Goal: Complete application form

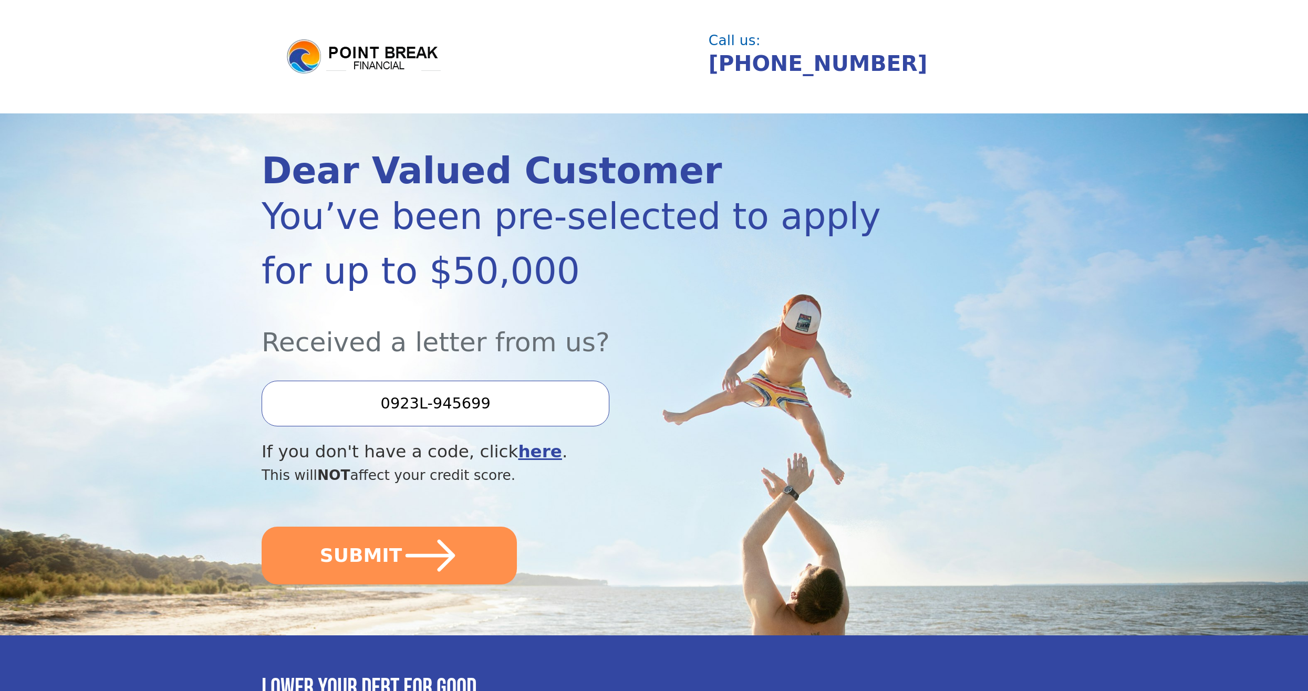
click at [460, 416] on input "0923L-945699" at bounding box center [436, 403] width 348 height 45
drag, startPoint x: 484, startPoint y: 403, endPoint x: 406, endPoint y: 414, distance: 79.0
click at [406, 414] on input "0923L-945699" at bounding box center [436, 403] width 348 height 45
click at [535, 401] on input "0923L-945699" at bounding box center [436, 403] width 348 height 45
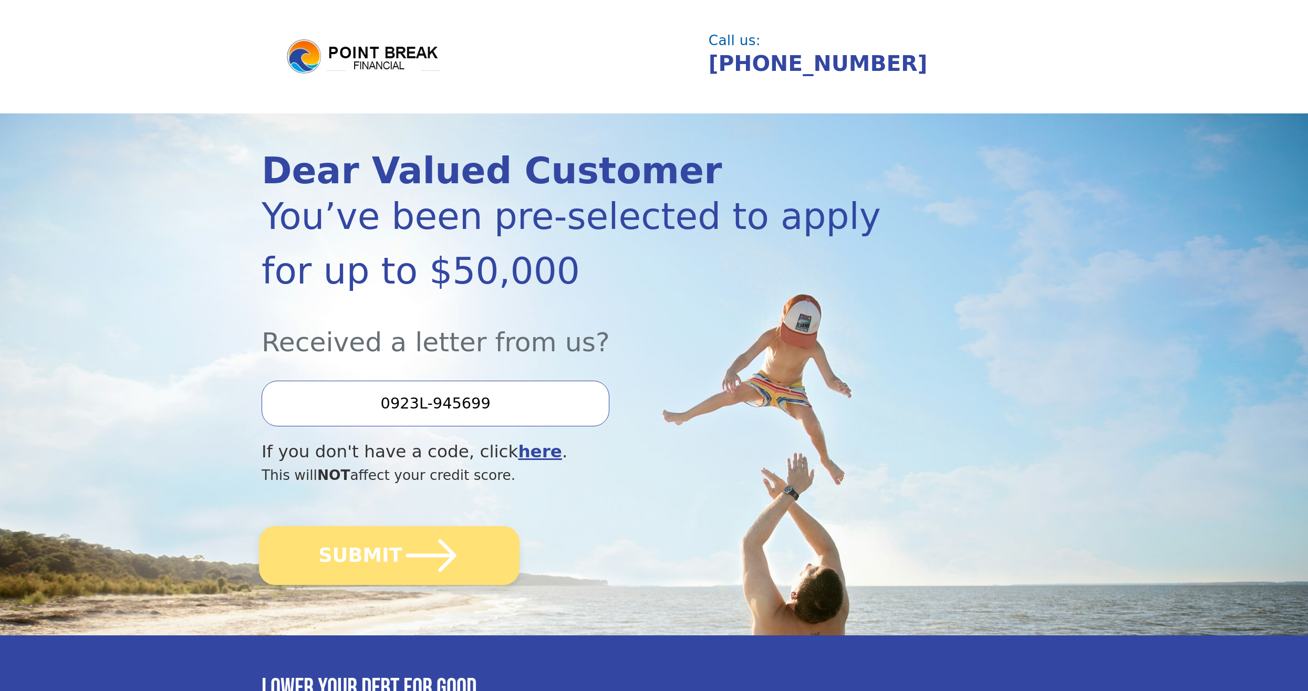
click at [482, 547] on button "SUBMIT" at bounding box center [389, 555] width 261 height 59
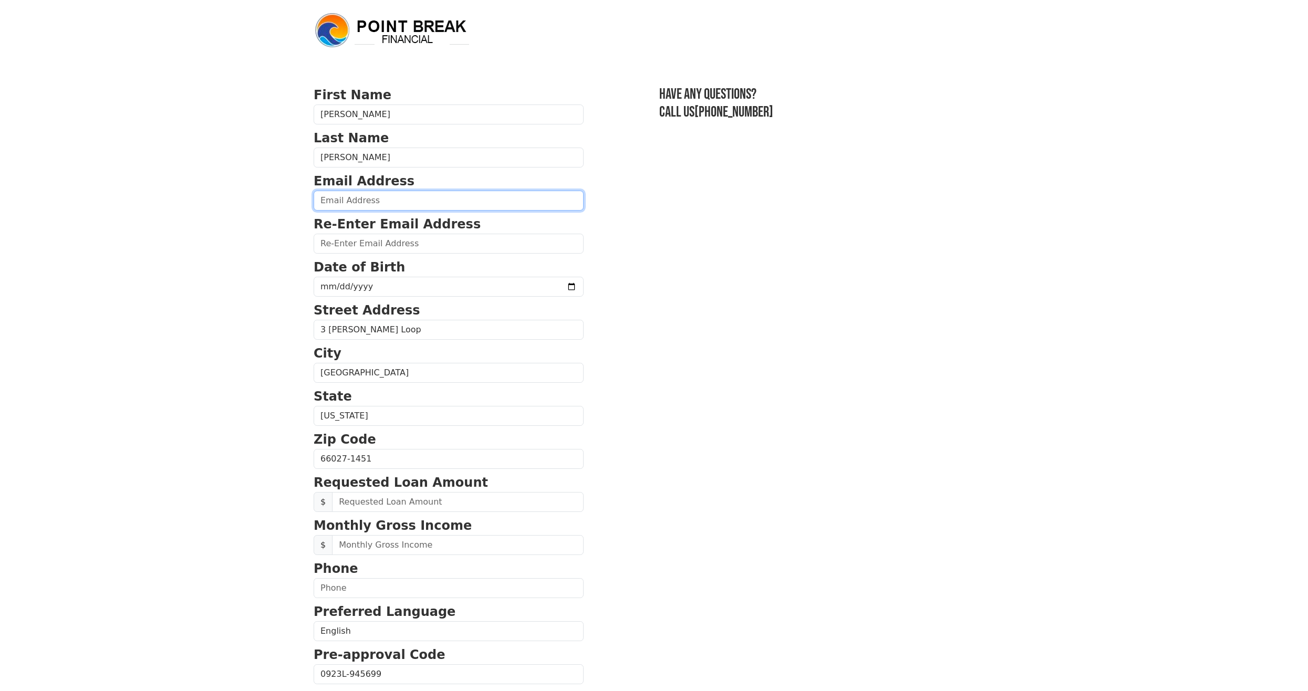
click at [415, 195] on input "email" at bounding box center [449, 201] width 270 height 20
type input "[EMAIL_ADDRESS][DOMAIN_NAME]"
type input "Joshdonahue3@gmail.com"
type input "(940) 399-7027"
click at [546, 286] on input "date" at bounding box center [449, 287] width 270 height 20
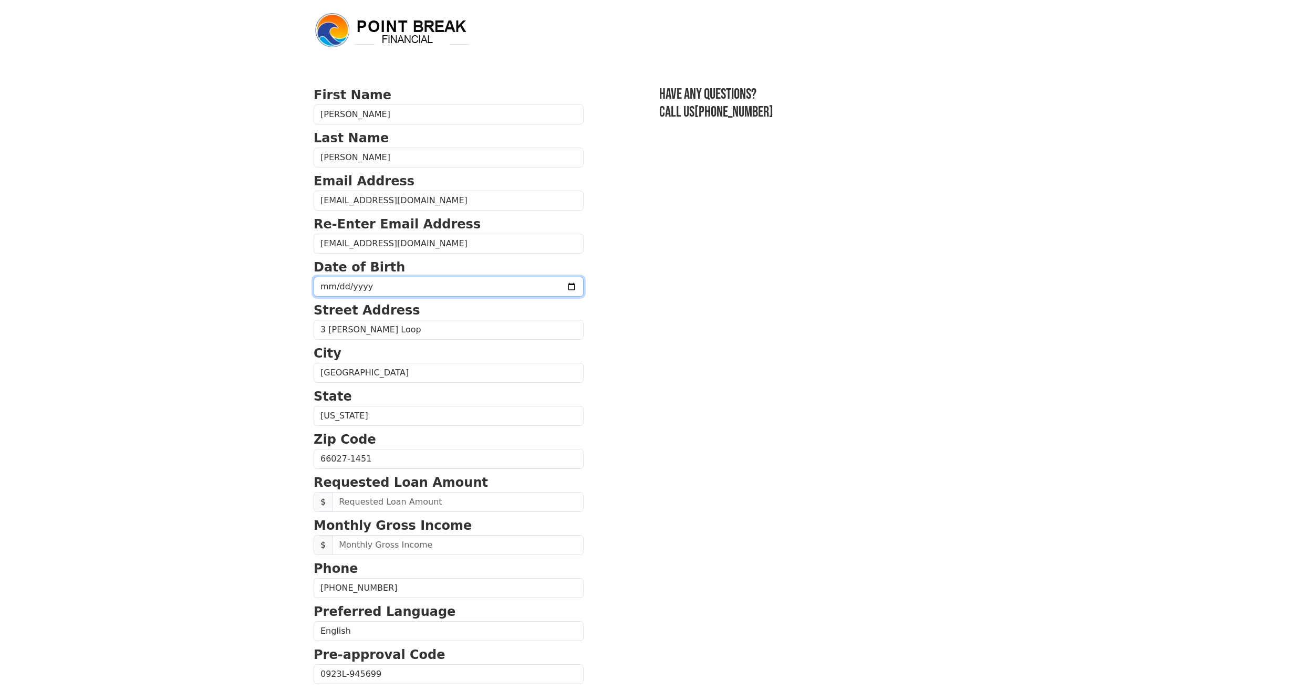
type input "1997-09-18"
click at [396, 497] on input "text" at bounding box center [458, 502] width 252 height 20
type input "50,000.00"
click at [395, 549] on input "text" at bounding box center [458, 545] width 252 height 20
click at [410, 544] on input "text" at bounding box center [458, 545] width 252 height 20
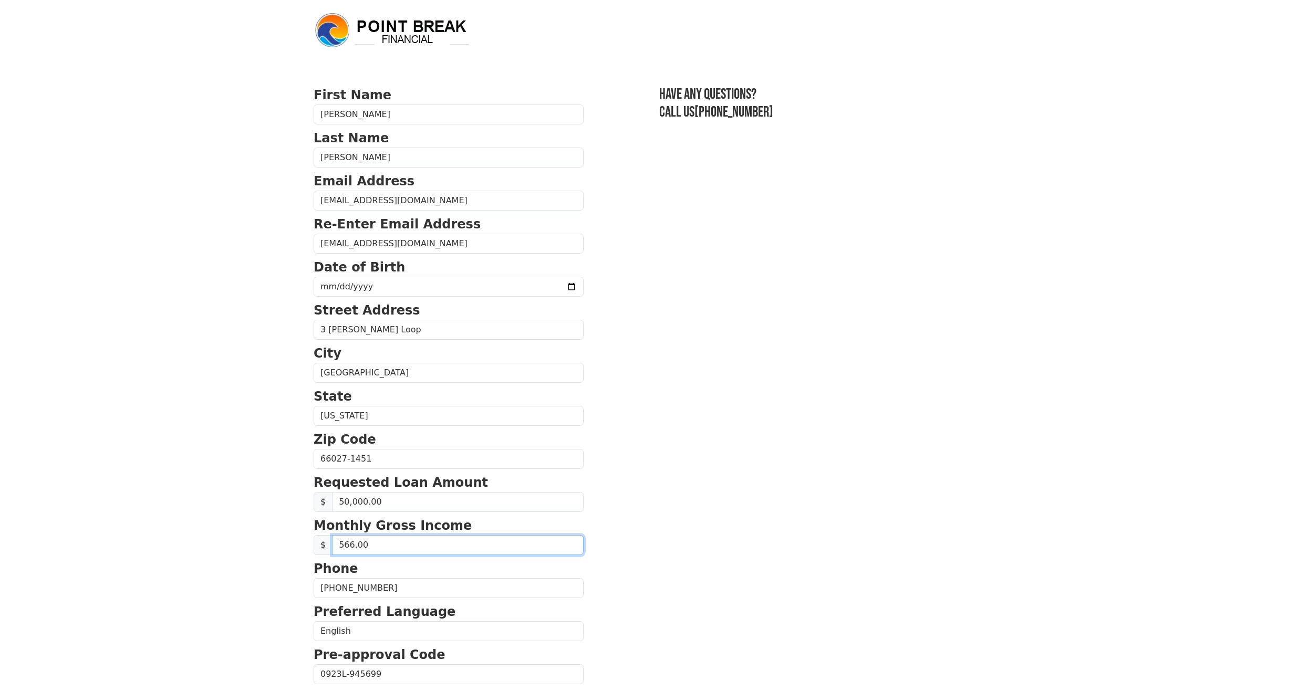
type input "5,666.00"
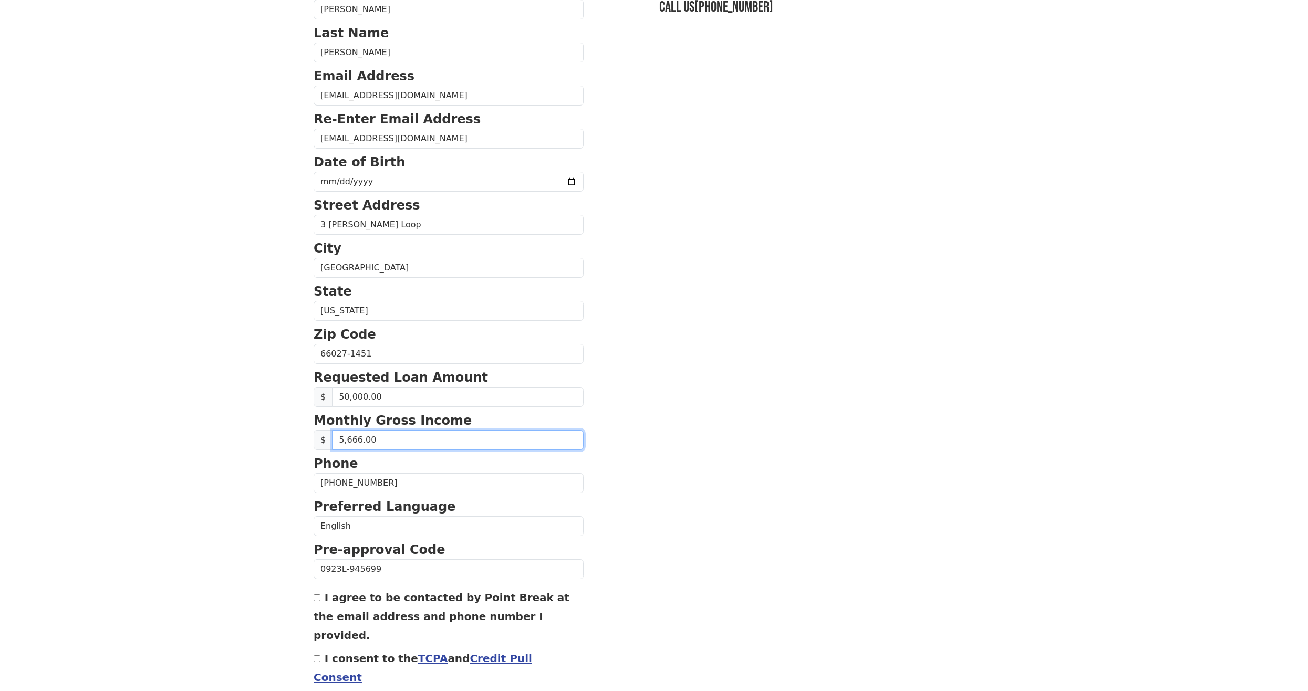
scroll to position [145, 0]
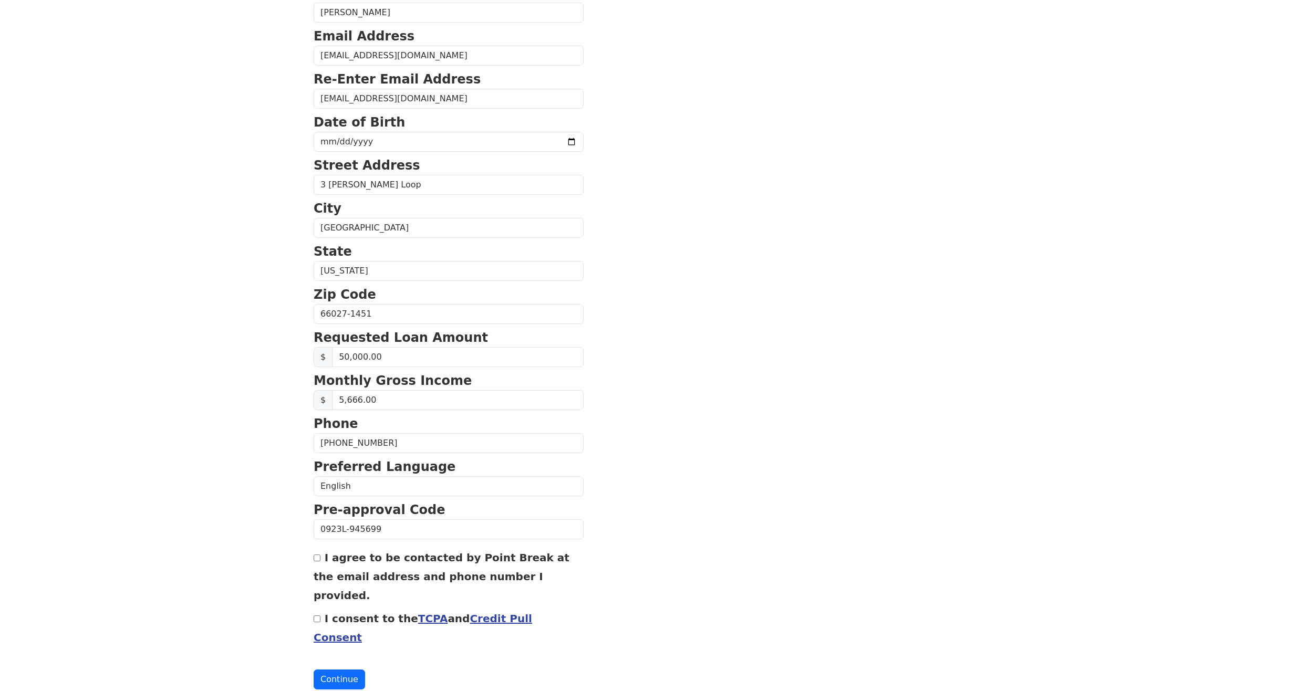
click at [317, 559] on input "I agree to be contacted by Point Break at the email address and phone number I …" at bounding box center [317, 558] width 7 height 7
checkbox input "true"
click at [315, 616] on input "I consent to the TCPA and Credit Pull Consent" at bounding box center [317, 619] width 7 height 7
checkbox input "true"
click at [350, 670] on button "Continue" at bounding box center [339, 680] width 51 height 20
